Goal: Transaction & Acquisition: Obtain resource

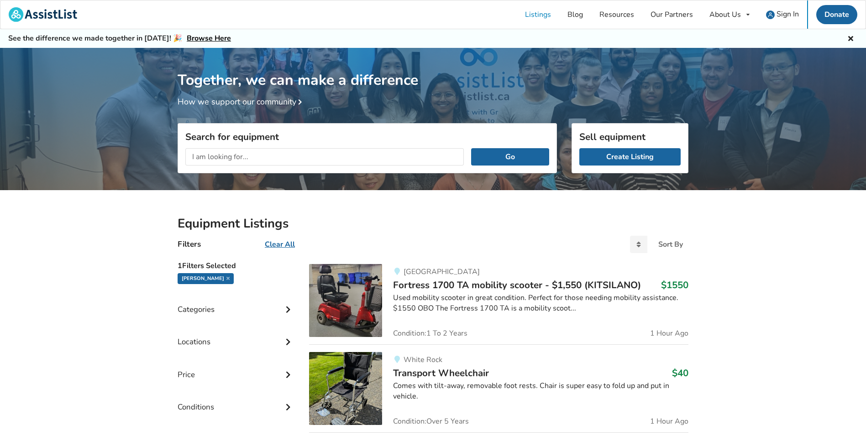
click at [284, 377] on icon at bounding box center [287, 374] width 9 height 8
click at [291, 403] on button "Apply" at bounding box center [284, 404] width 28 height 18
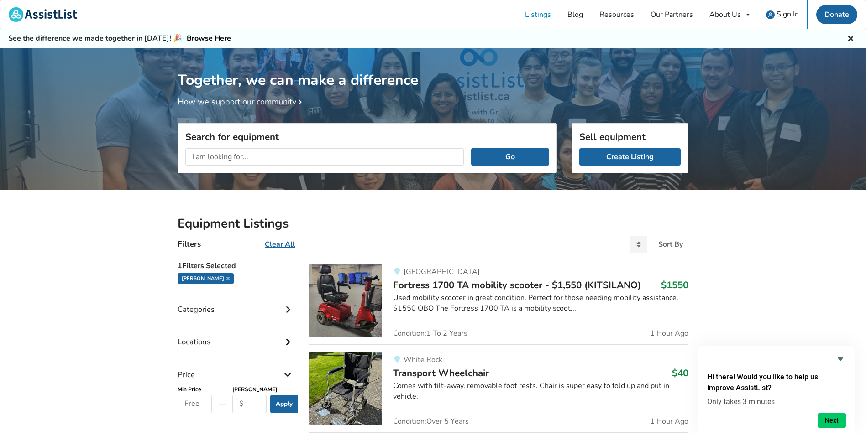
click at [275, 309] on div "Categories" at bounding box center [236, 303] width 117 height 32
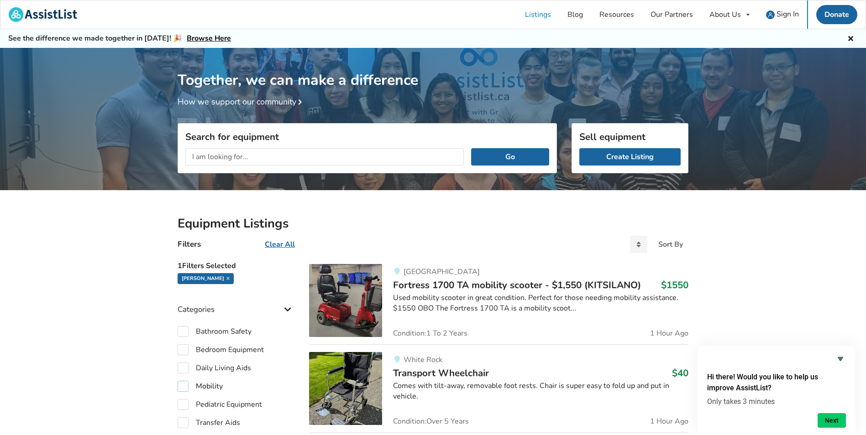
click at [183, 384] on label "Mobility" at bounding box center [200, 386] width 45 height 11
checkbox input "true"
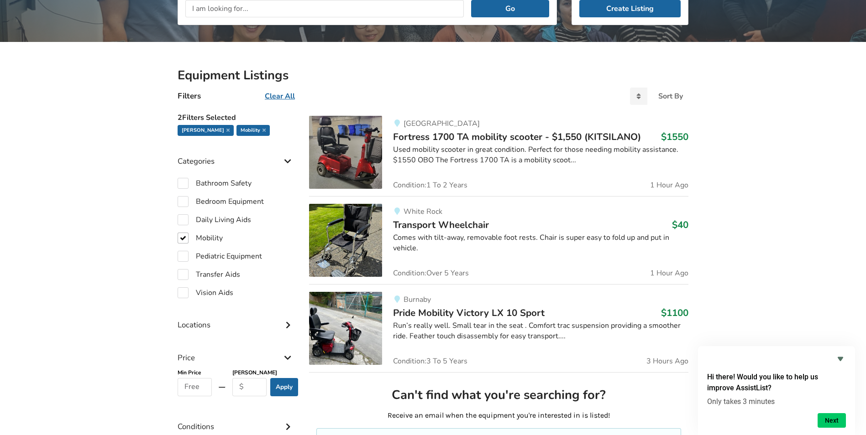
scroll to position [183, 0]
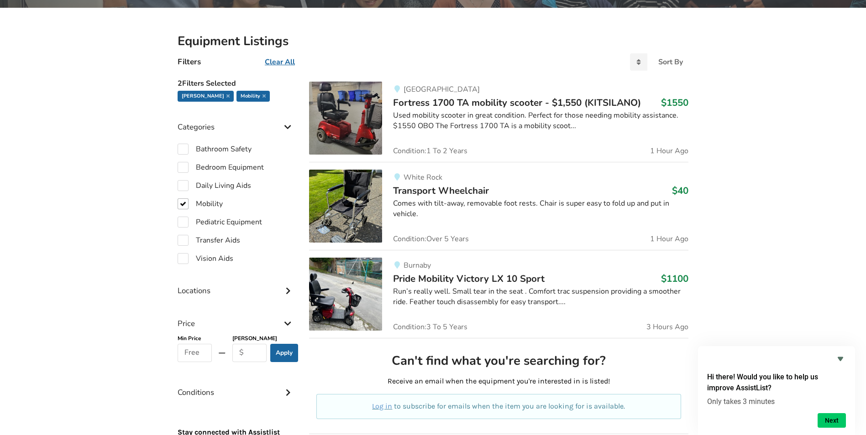
click at [243, 289] on div "Locations" at bounding box center [236, 284] width 117 height 32
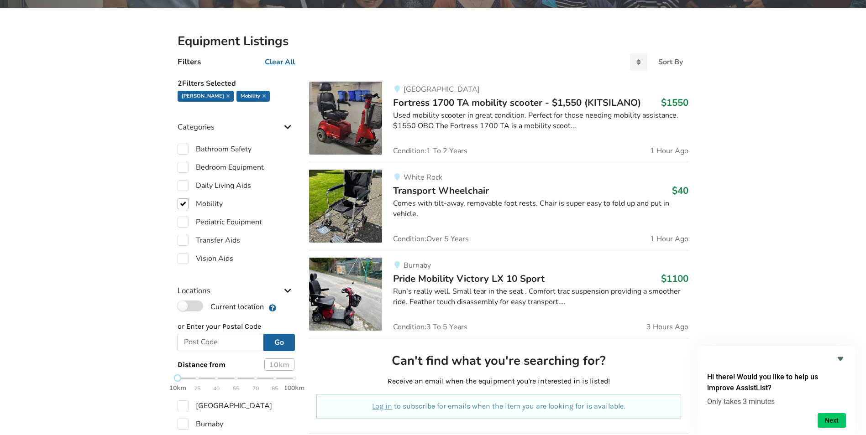
click at [199, 307] on label "Current location" at bounding box center [221, 307] width 86 height 12
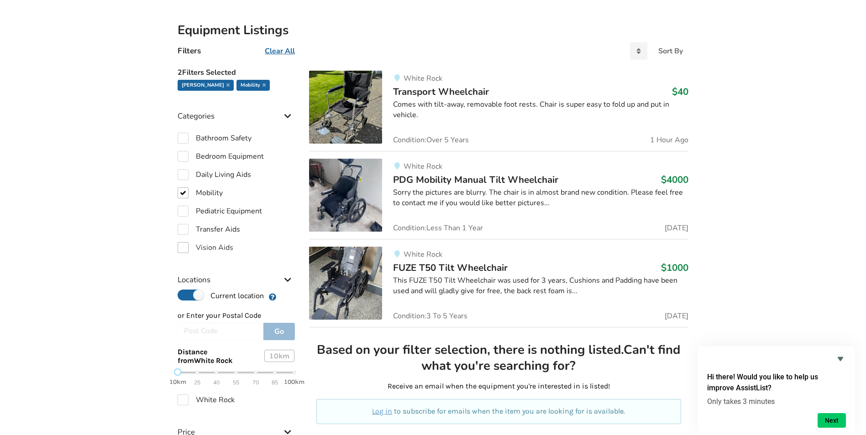
scroll to position [274, 0]
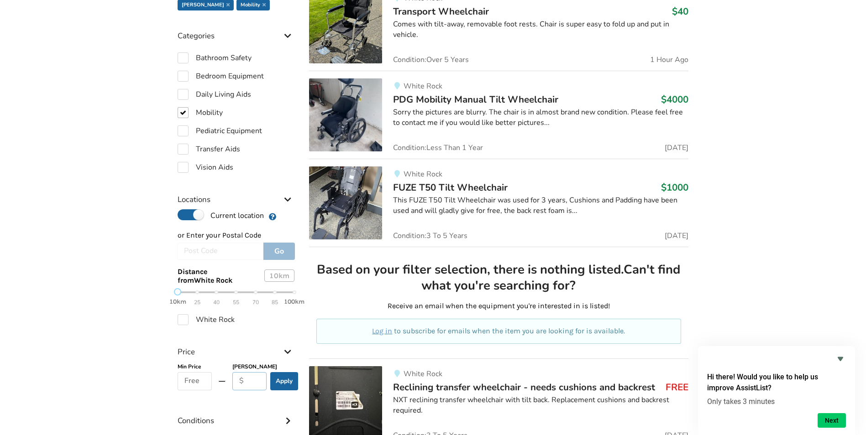
click at [249, 377] on input "text" at bounding box center [249, 381] width 34 height 18
type input "0"
click at [288, 383] on button "Apply" at bounding box center [284, 381] width 28 height 18
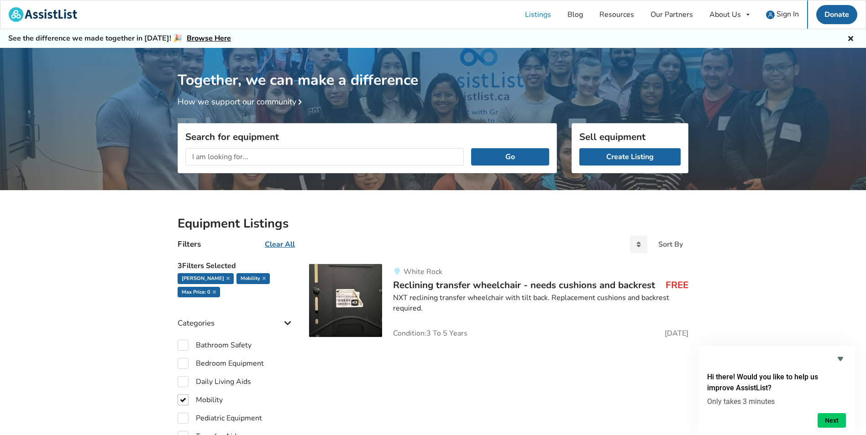
click at [482, 279] on span "Reclining transfer wheelchair - needs cushions and backrest" at bounding box center [524, 285] width 262 height 13
click at [454, 288] on span "Reclining transfer wheelchair - needs cushions and backrest" at bounding box center [524, 285] width 262 height 13
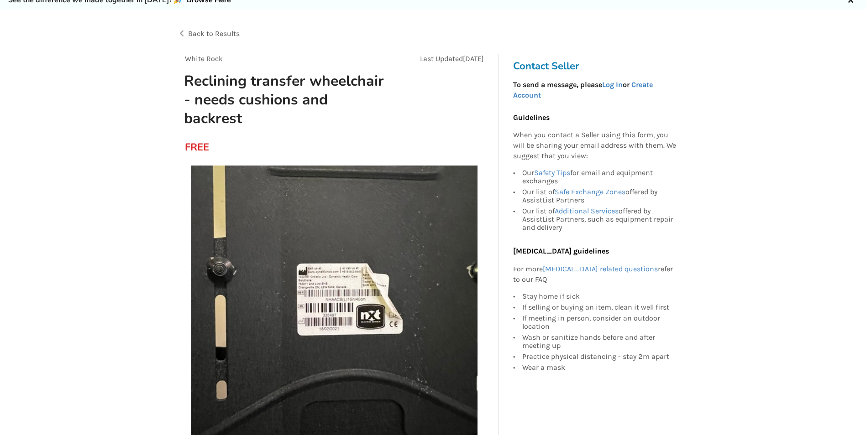
scroll to position [91, 0]
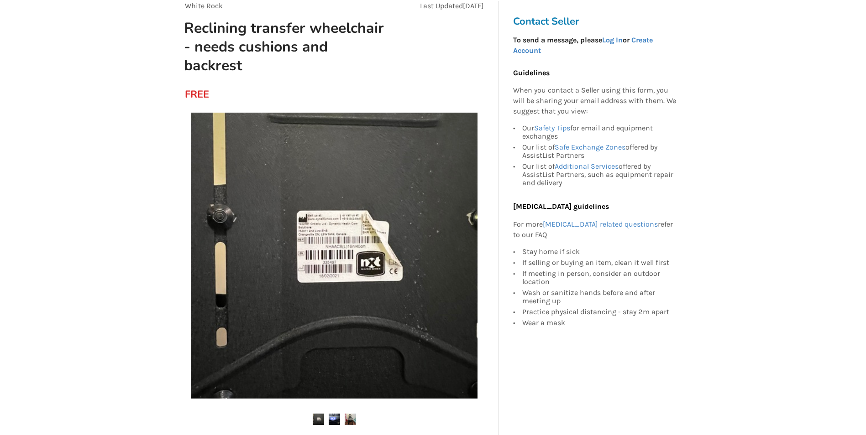
click at [331, 419] on img at bounding box center [334, 419] width 11 height 11
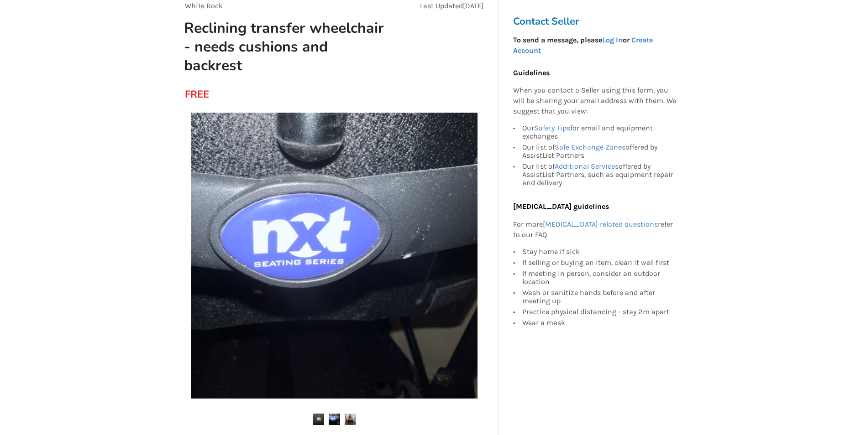
click at [346, 416] on img at bounding box center [350, 419] width 11 height 11
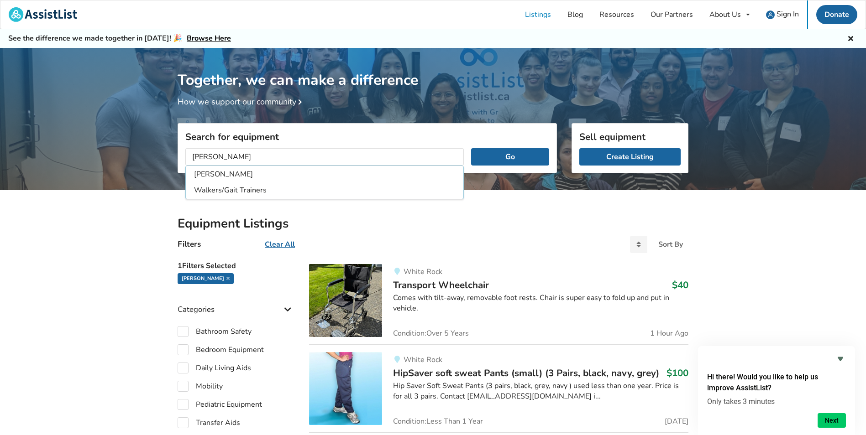
click at [471, 148] on button "Go" at bounding box center [510, 156] width 78 height 17
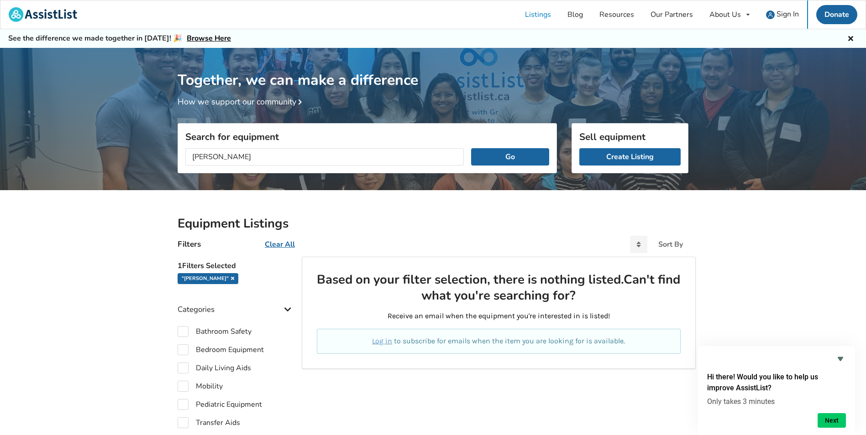
click at [231, 277] on icon at bounding box center [232, 278] width 3 height 5
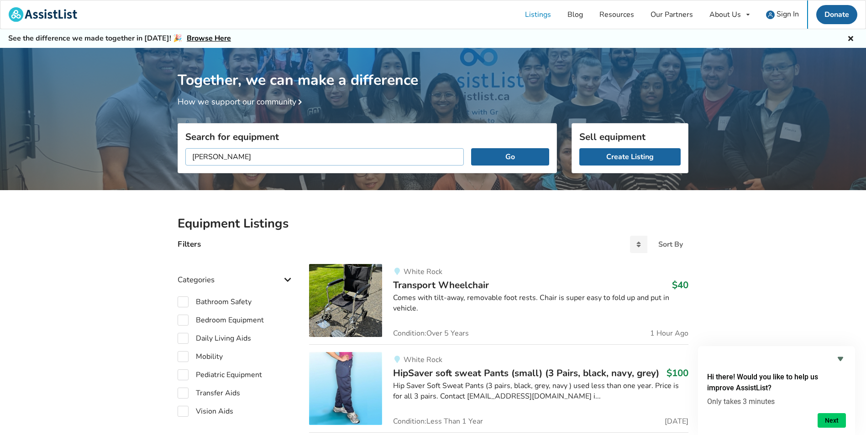
drag, startPoint x: 271, startPoint y: 152, endPoint x: 173, endPoint y: 153, distance: 97.2
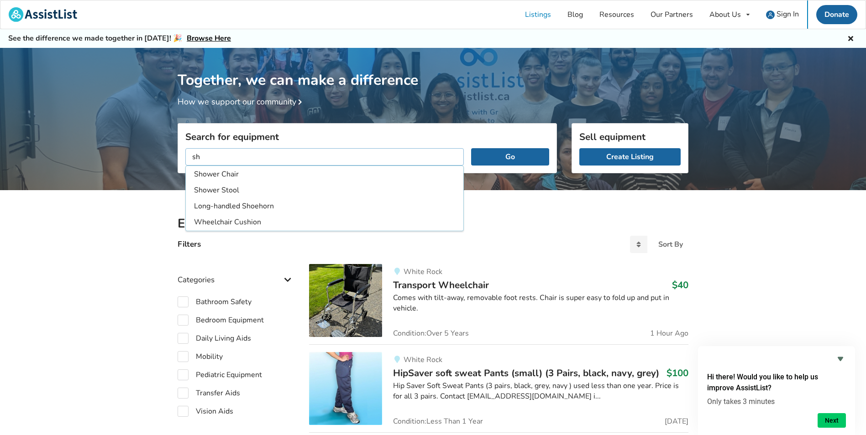
type input "s"
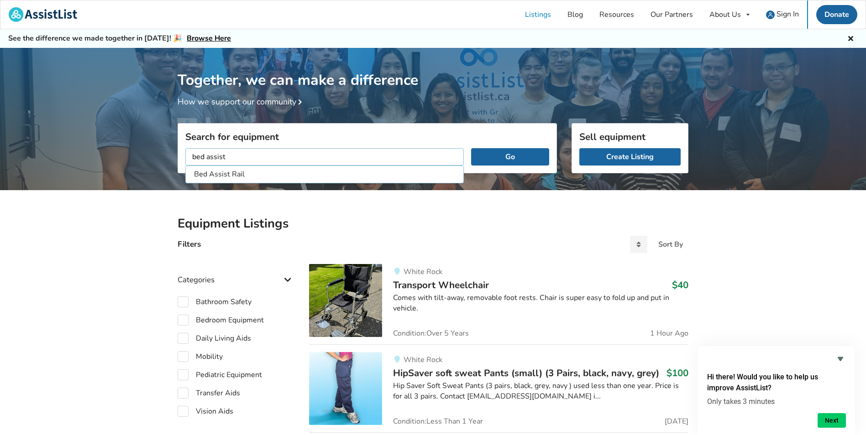
type input "bed assist"
click at [471, 148] on button "Go" at bounding box center [510, 156] width 78 height 17
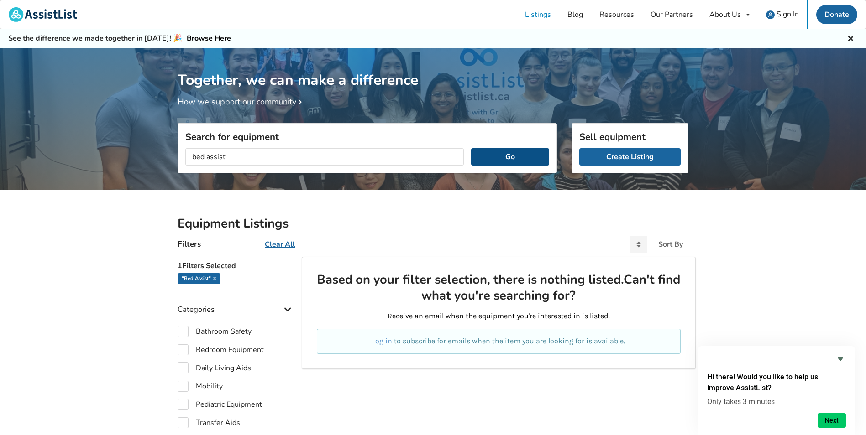
click at [523, 153] on button "Go" at bounding box center [510, 156] width 78 height 17
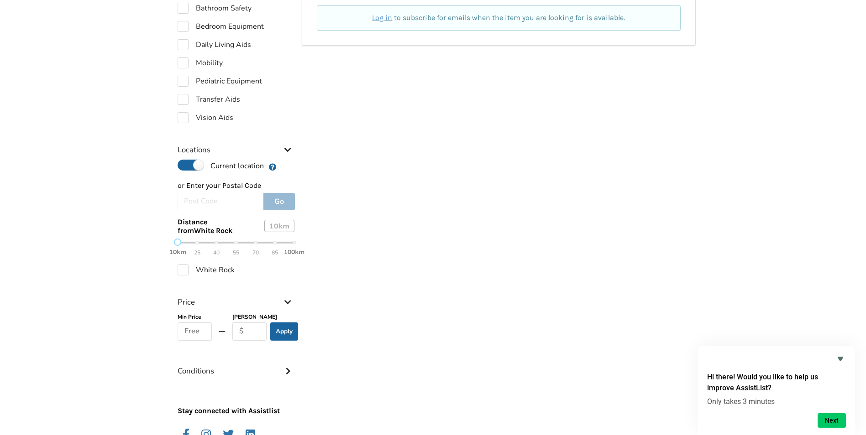
scroll to position [383, 0]
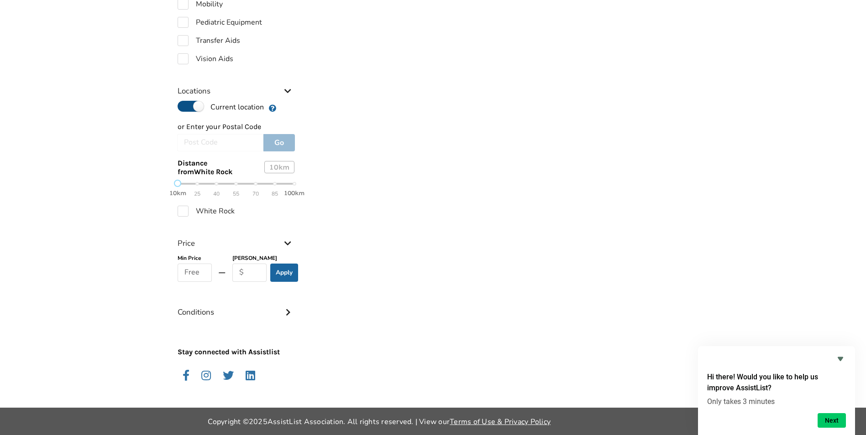
click at [194, 105] on label "Current location" at bounding box center [221, 107] width 86 height 12
radio input "false"
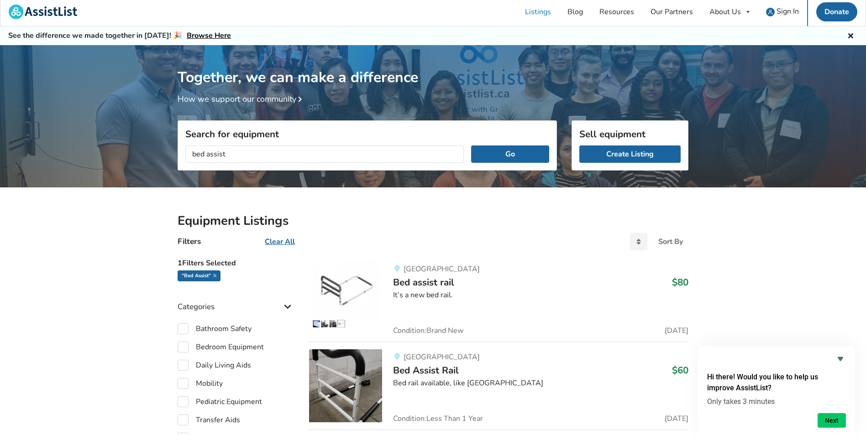
scroll to position [0, 0]
